Goal: Check status

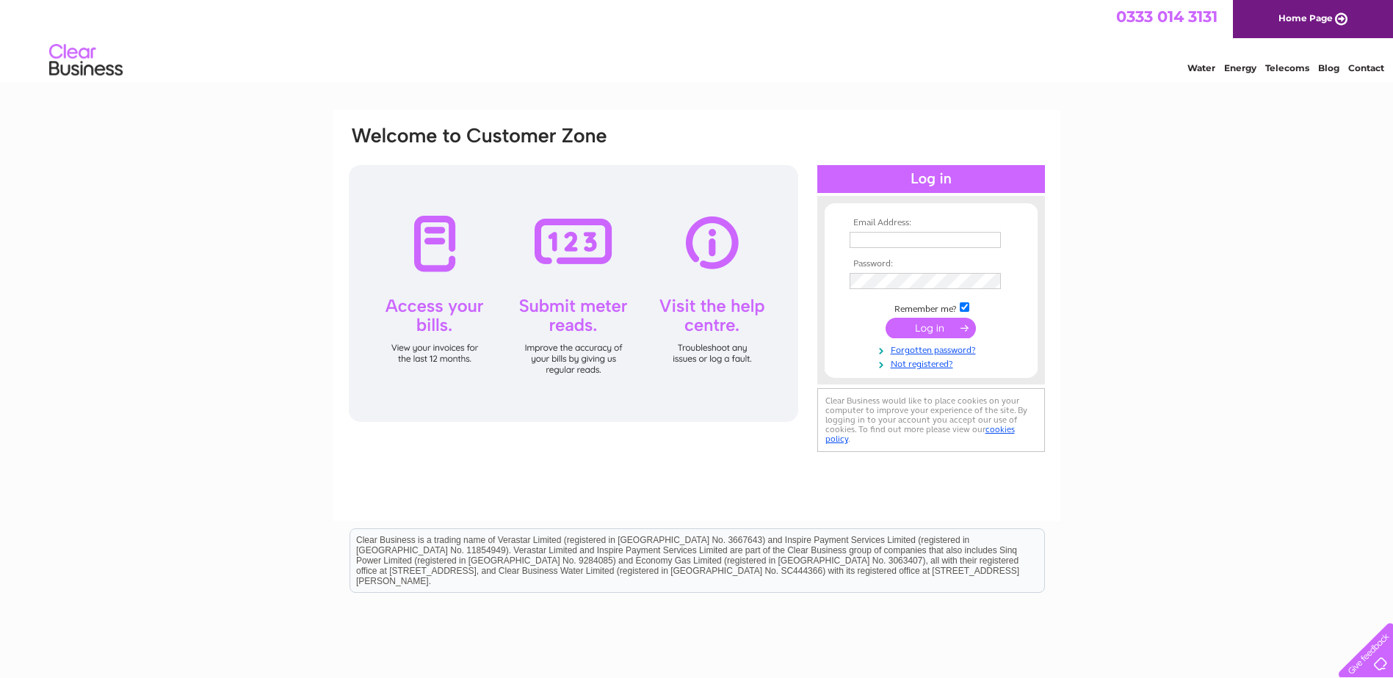
type input "lorettahill131@gmail.com"
click at [910, 328] on input "submit" at bounding box center [931, 328] width 90 height 21
click at [921, 331] on input "submit" at bounding box center [931, 328] width 90 height 21
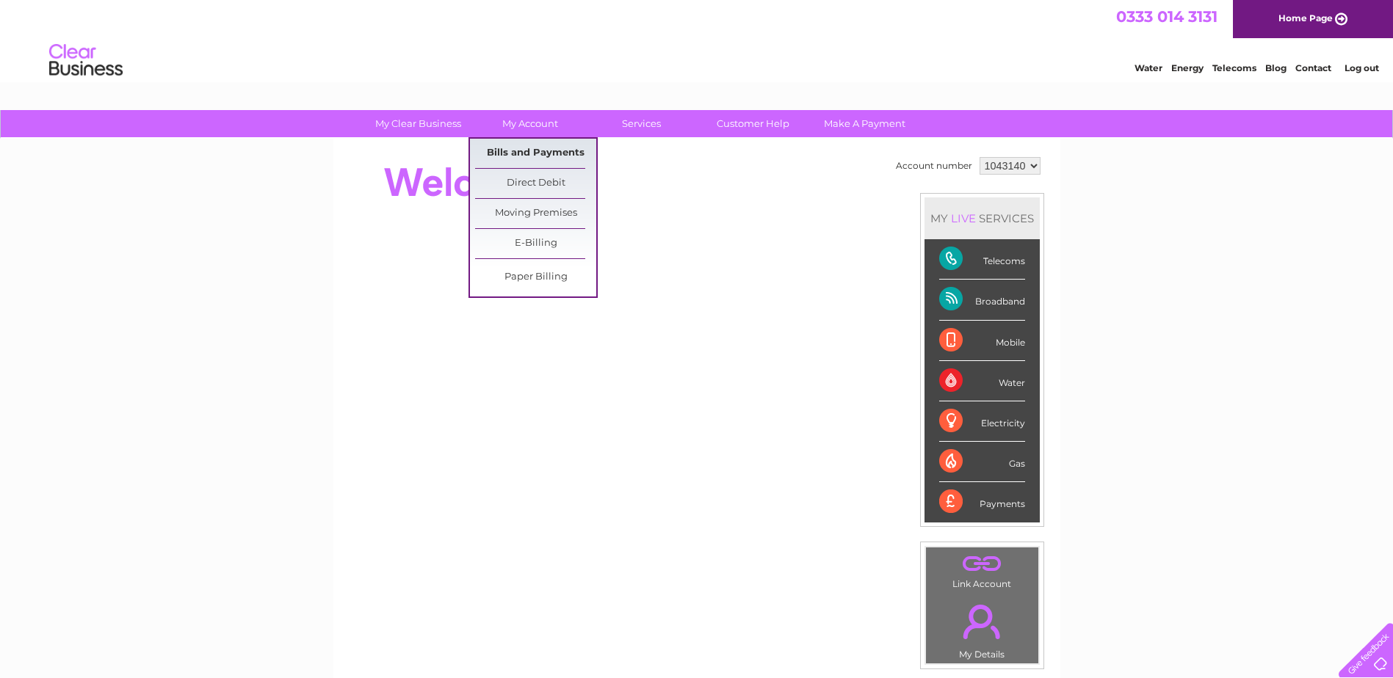
click at [527, 152] on link "Bills and Payments" at bounding box center [535, 153] width 121 height 29
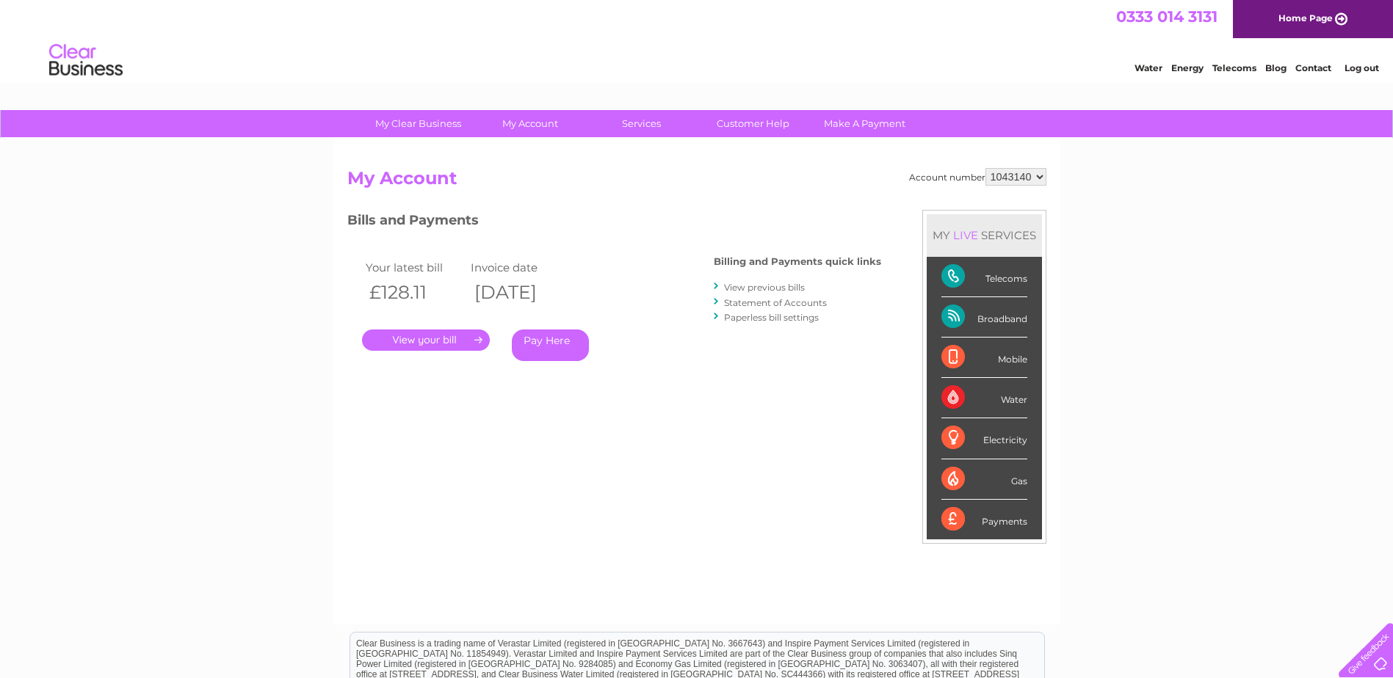
click at [444, 341] on link "." at bounding box center [426, 340] width 128 height 21
